Goal: Entertainment & Leisure: Consume media (video, audio)

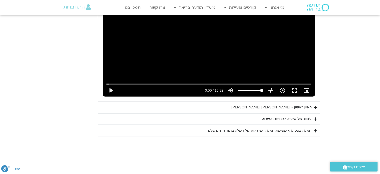
scroll to position [829, 0]
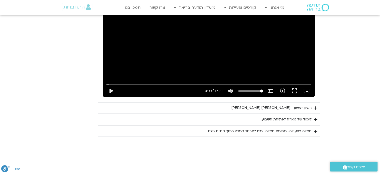
click at [282, 105] on div "ראיון ראשון - [PERSON_NAME] [PERSON_NAME]" at bounding box center [272, 108] width 80 height 6
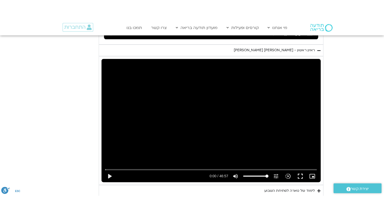
scroll to position [909, 0]
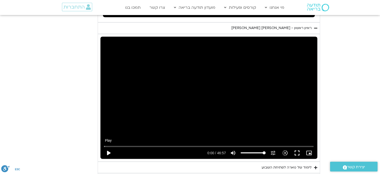
click at [109, 147] on button "play_arrow" at bounding box center [109, 153] width 12 height 12
click at [109, 147] on button "pause" at bounding box center [109, 153] width 12 height 12
click at [108, 147] on button "play_arrow" at bounding box center [109, 153] width 12 height 12
type input "13.015237"
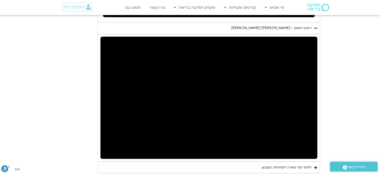
click at [103, 147] on button "pause" at bounding box center [109, 153] width 12 height 12
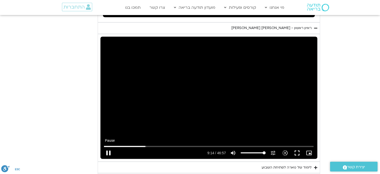
click at [108, 147] on button "pause" at bounding box center [109, 153] width 12 height 12
click at [110, 147] on button "play_arrow" at bounding box center [109, 153] width 12 height 12
type input "836.963538"
click at [308, 150] on icon "picture_in_picture_alt" at bounding box center [309, 153] width 6 height 6
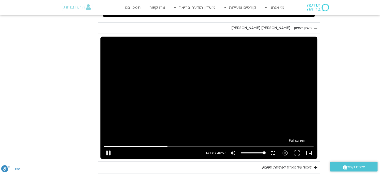
click at [295, 147] on button "fullscreen" at bounding box center [297, 153] width 12 height 12
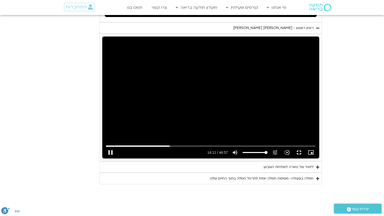
type input "851.426959"
